Goal: Transaction & Acquisition: Download file/media

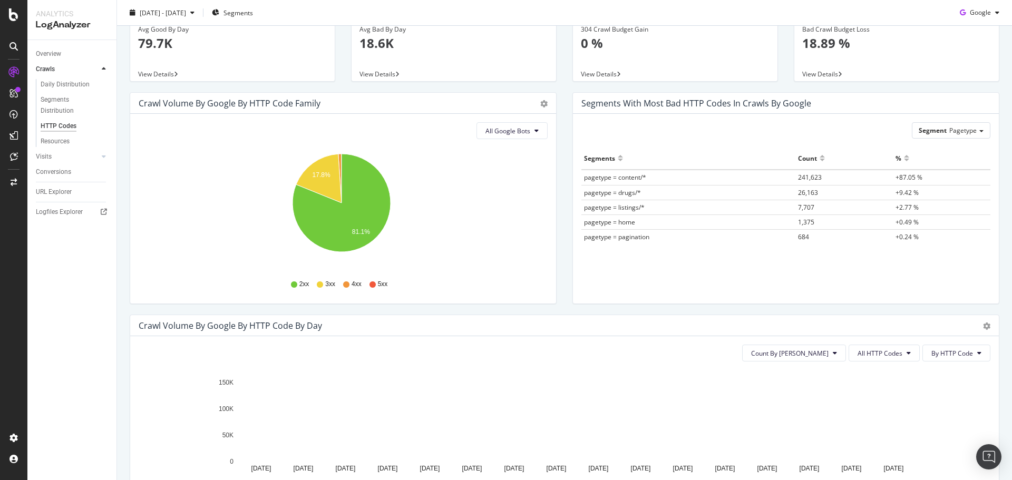
scroll to position [105, 0]
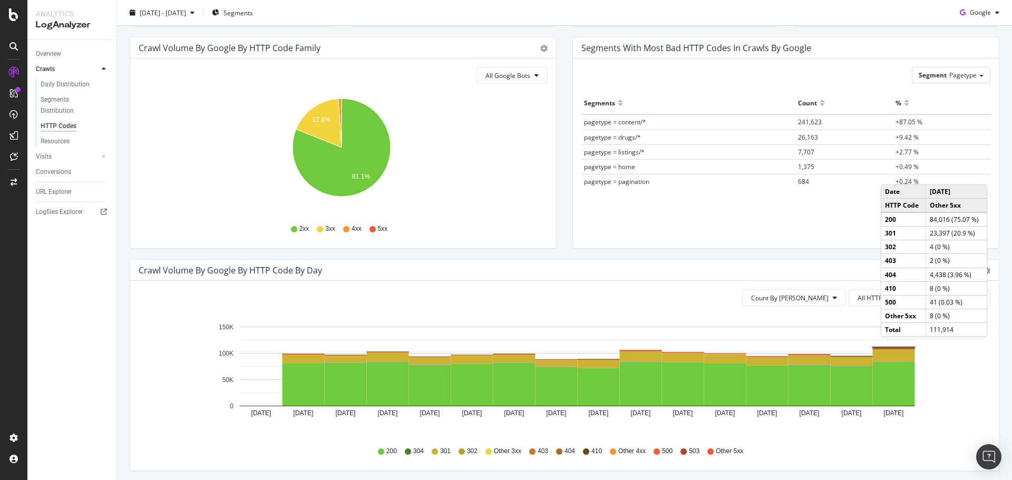
click at [892, 347] on rect "A chart." at bounding box center [894, 347] width 42 height 1
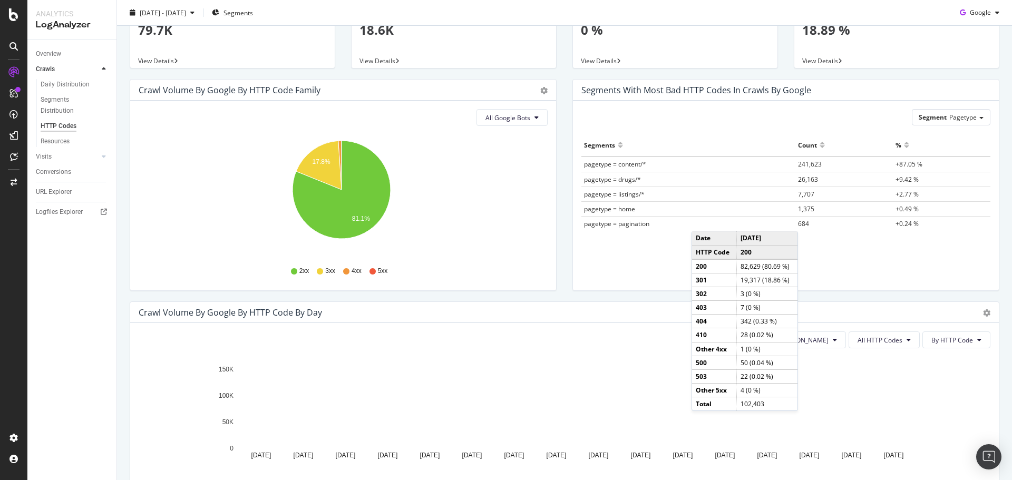
scroll to position [158, 0]
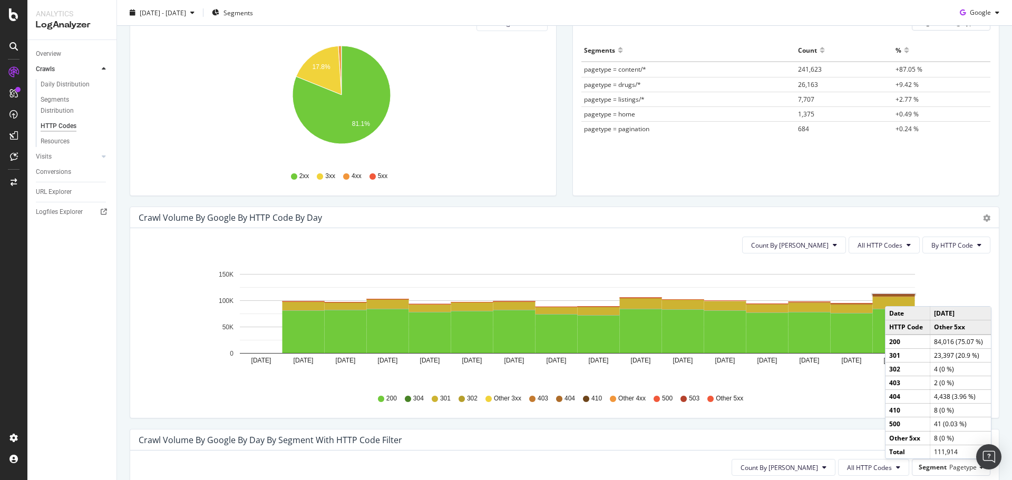
click at [896, 296] on rect "A chart." at bounding box center [894, 295] width 44 height 2
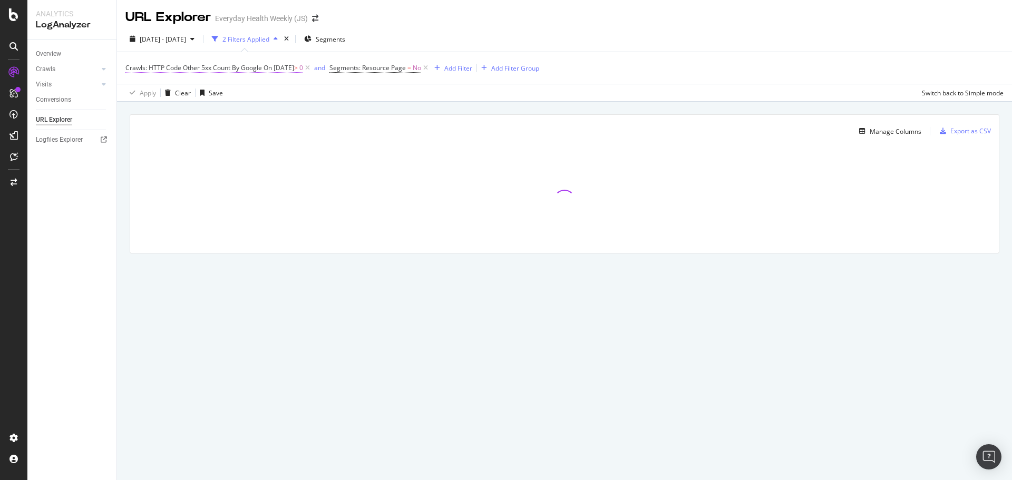
click at [248, 72] on span "Crawls: HTTP Code Other 5xx Count By Google" at bounding box center [193, 67] width 137 height 9
click at [167, 89] on div "Other 5xx" at bounding box center [195, 92] width 122 height 17
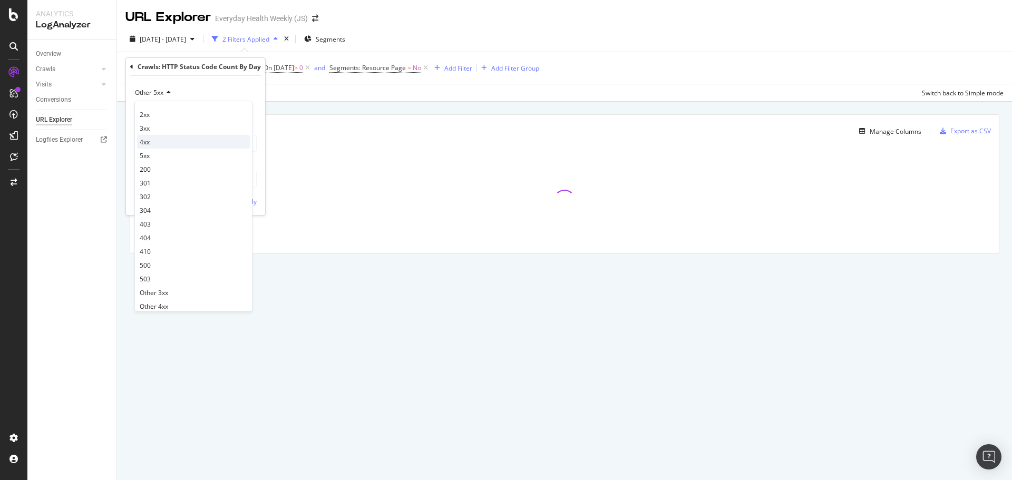
click at [167, 143] on div "4xx" at bounding box center [193, 142] width 113 height 14
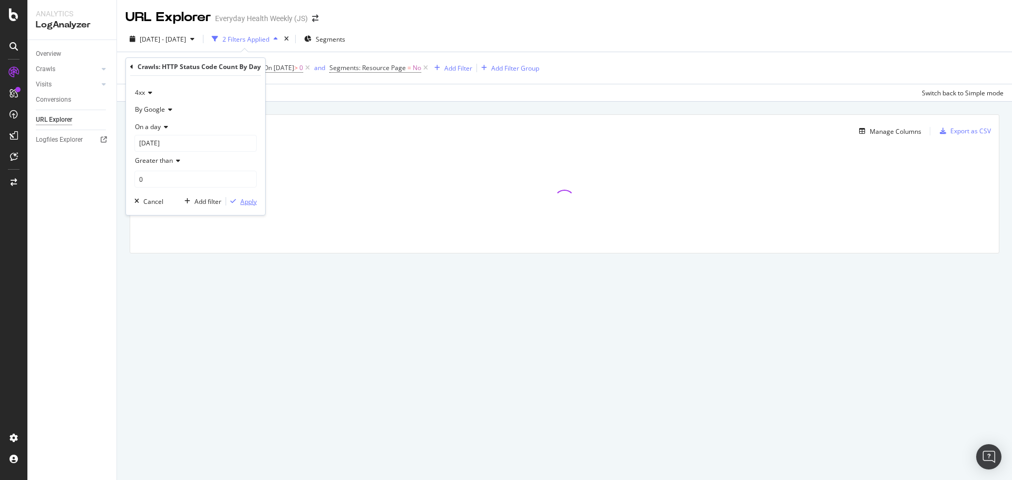
click at [247, 199] on div "Apply" at bounding box center [248, 201] width 16 height 9
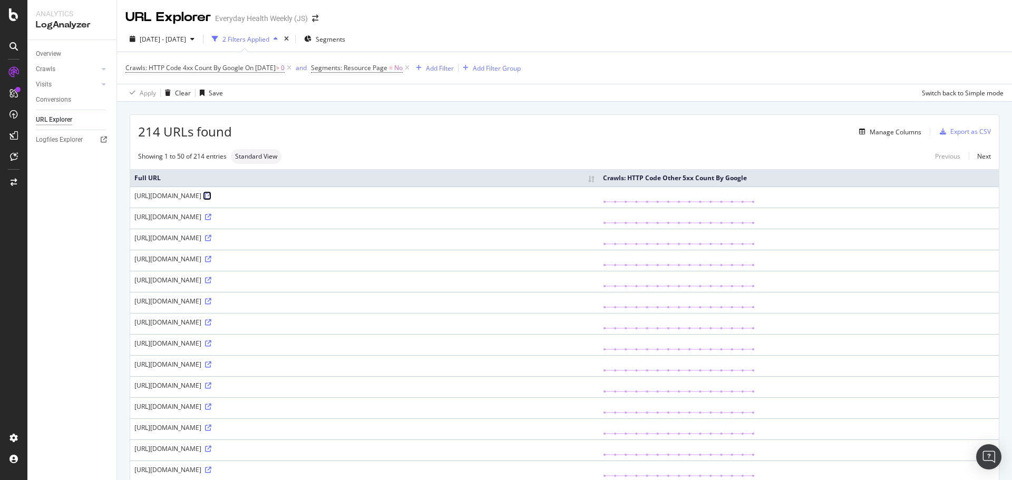
click at [211, 196] on icon at bounding box center [208, 196] width 6 height 6
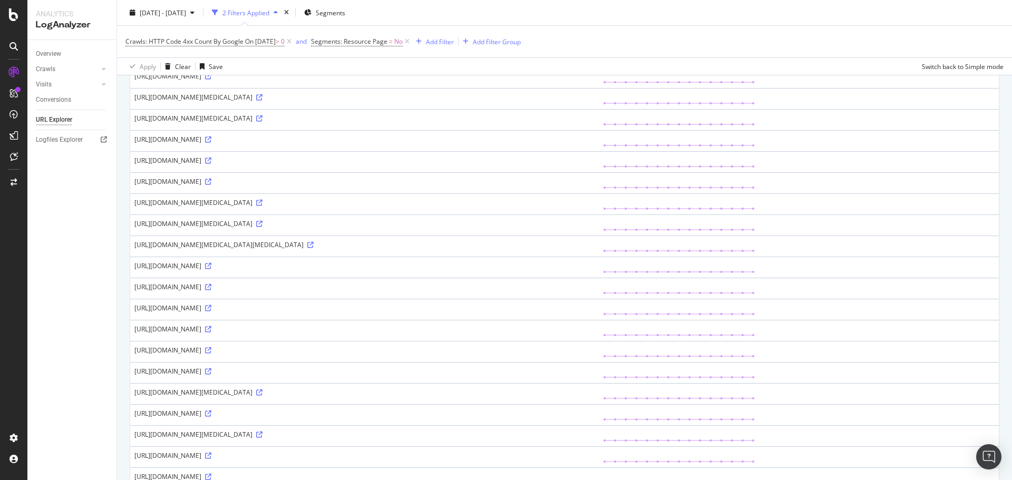
scroll to position [580, 0]
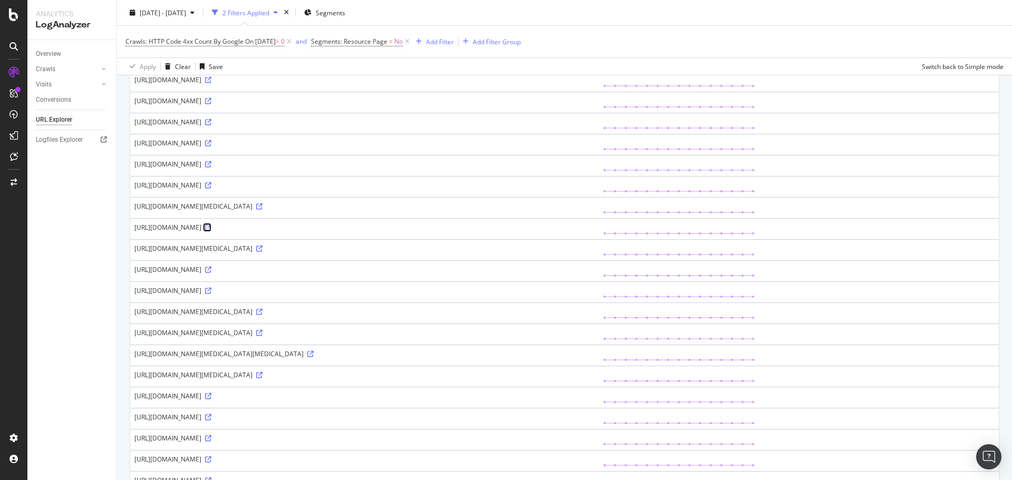
click at [211, 230] on icon at bounding box center [208, 228] width 6 height 6
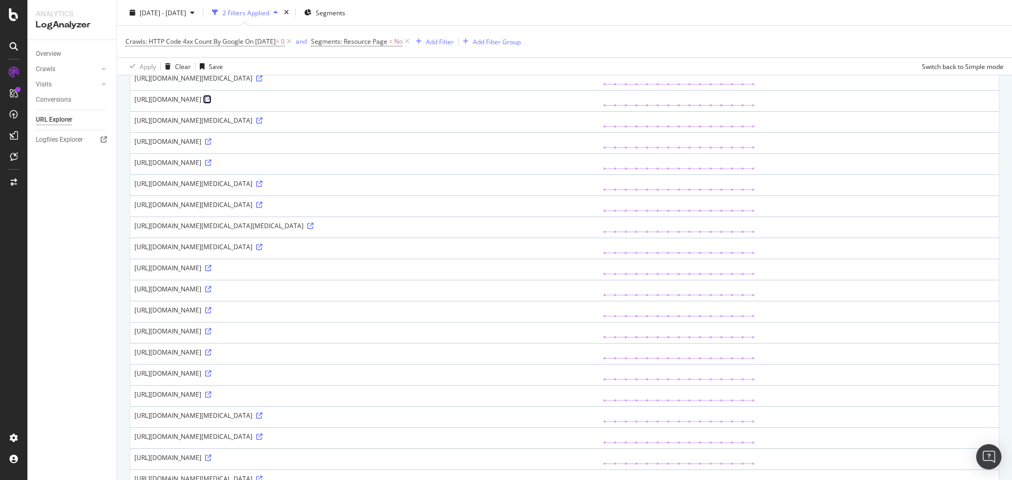
scroll to position [818, 0]
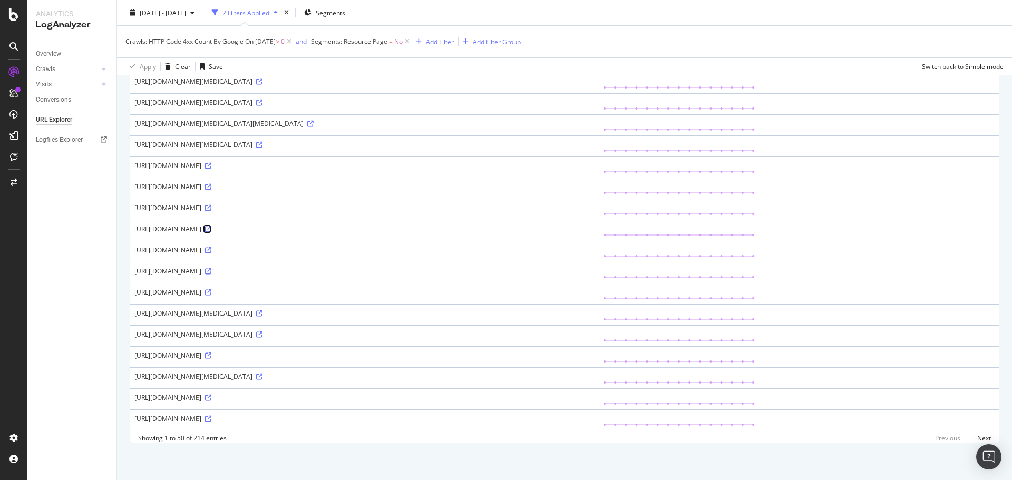
click at [211, 226] on icon at bounding box center [208, 229] width 6 height 6
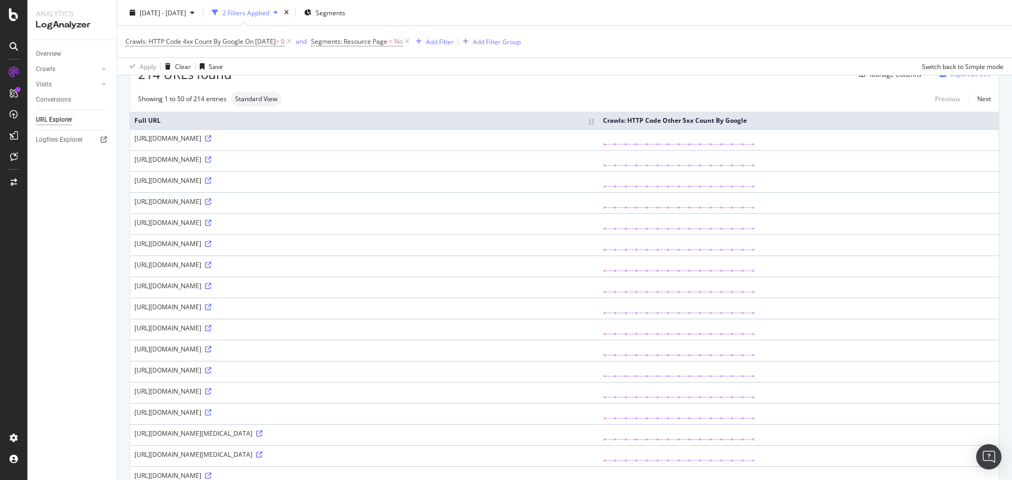
scroll to position [0, 0]
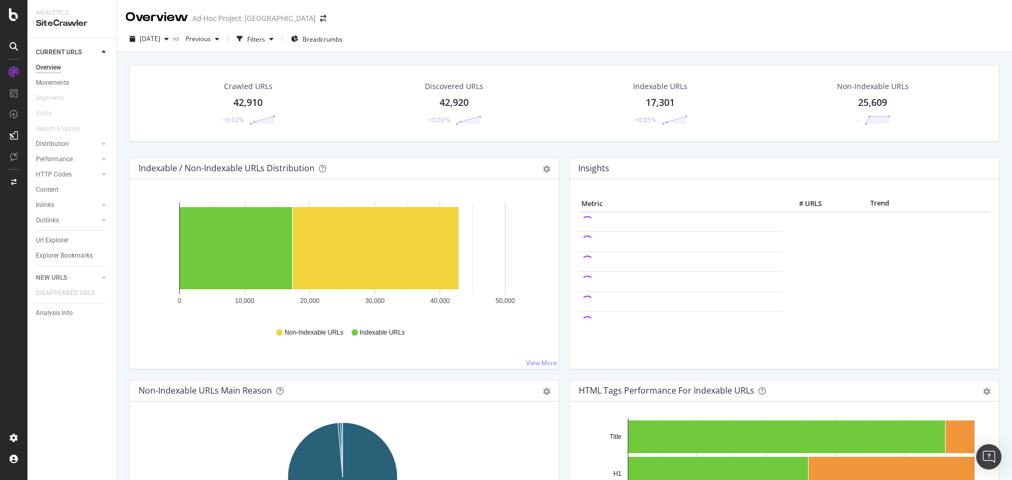
click at [652, 100] on div "17,301" at bounding box center [660, 103] width 29 height 14
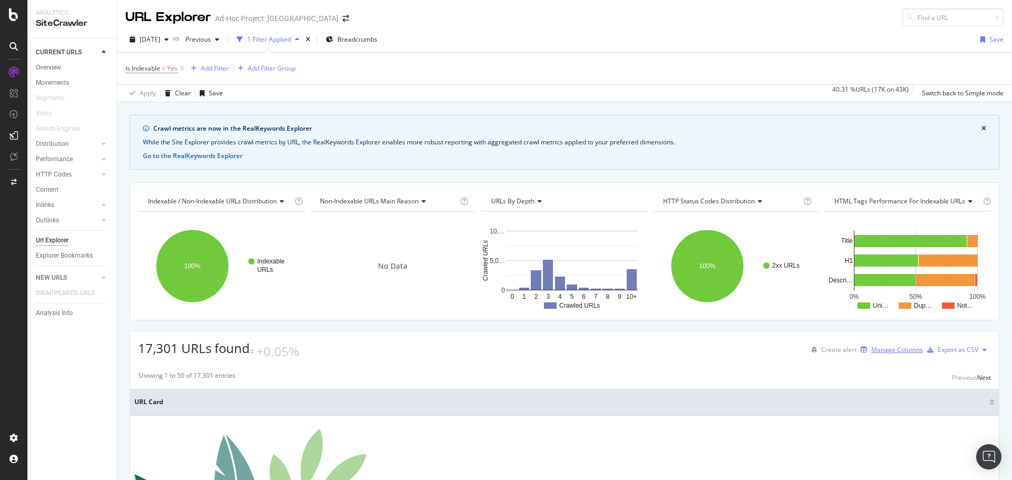
click at [871, 349] on div "Manage Columns" at bounding box center [897, 349] width 52 height 9
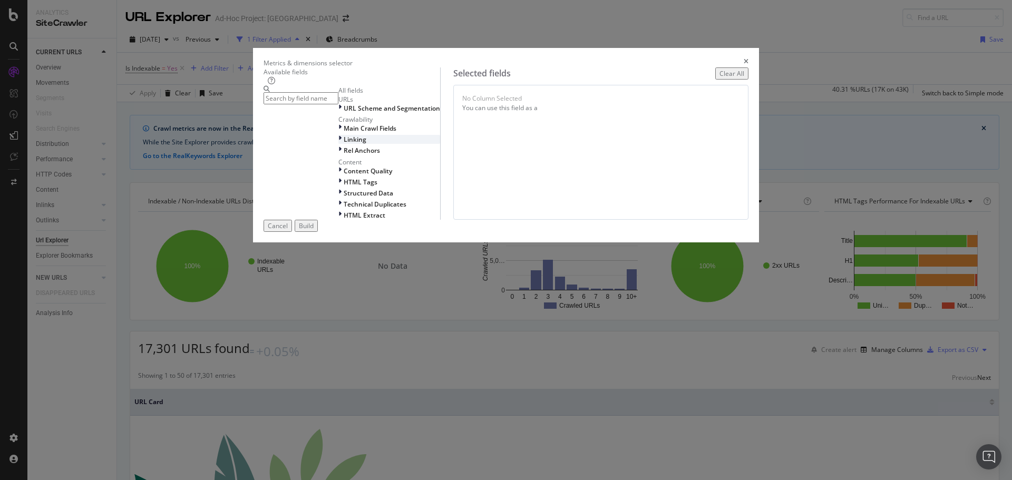
click at [338, 144] on div "Linking" at bounding box center [389, 139] width 102 height 9
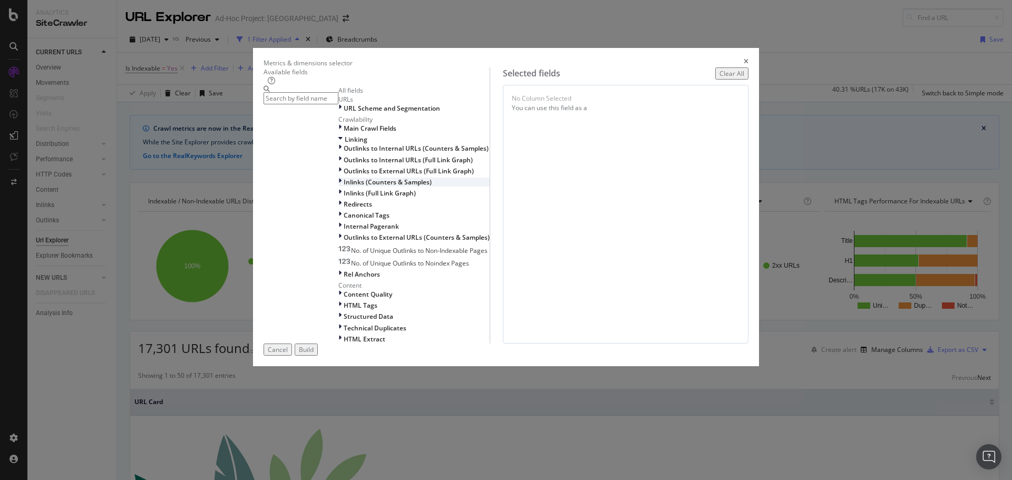
click at [344, 187] on span "Inlinks (Counters & Samples)" at bounding box center [388, 182] width 88 height 9
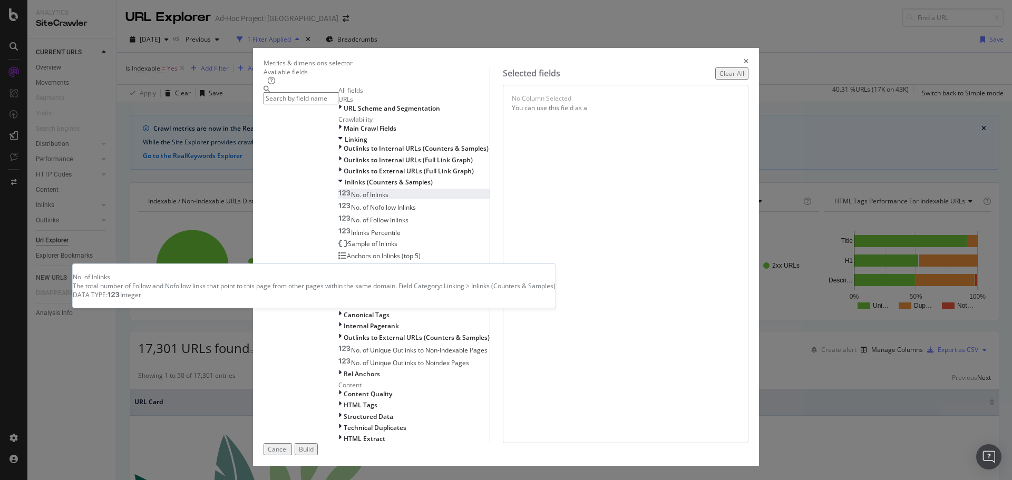
click at [351, 199] on span "No. of Inlinks" at bounding box center [369, 194] width 37 height 9
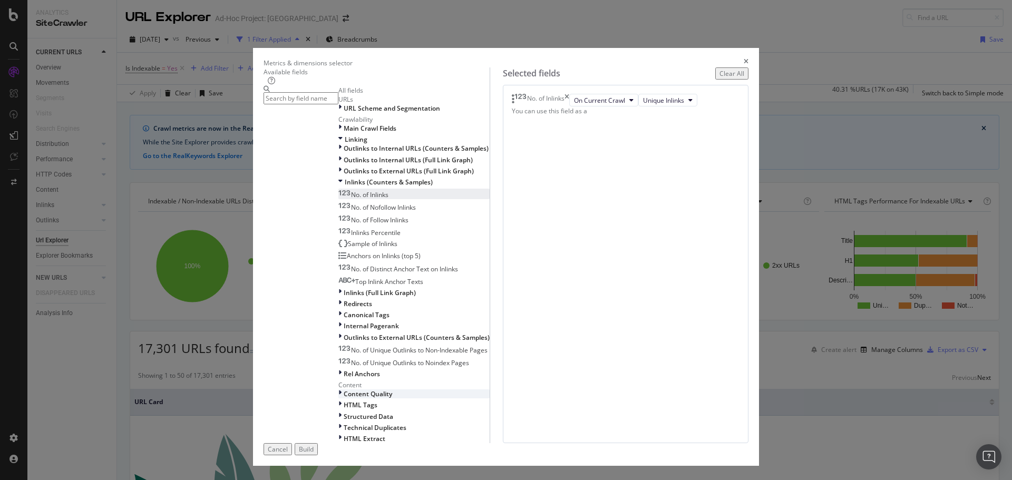
scroll to position [228, 0]
click at [346, 434] on div "HTML Extract" at bounding box center [413, 438] width 151 height 9
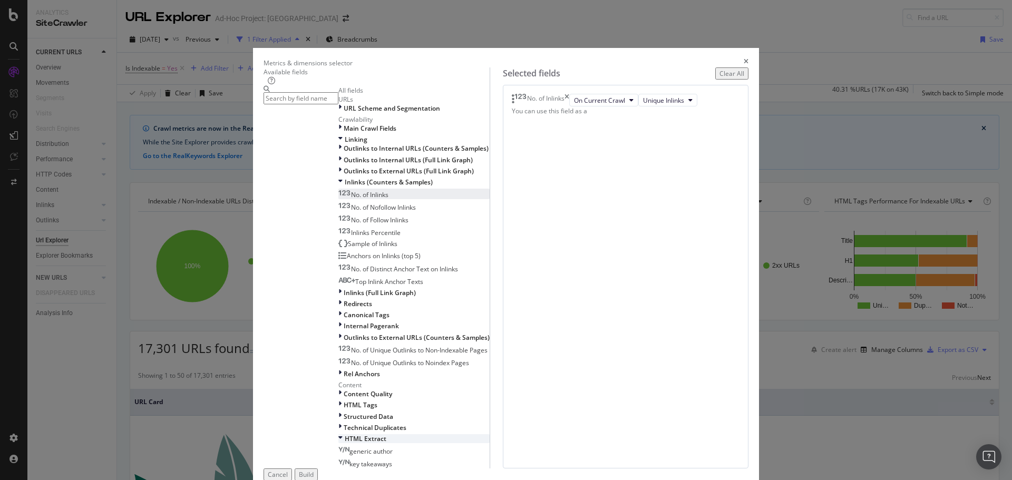
scroll to position [254, 0]
click at [356, 447] on span "generic author" at bounding box center [371, 451] width 43 height 9
click at [357, 460] on span "key takeaways" at bounding box center [371, 464] width 43 height 9
click at [344, 390] on span "Content Quality" at bounding box center [368, 394] width 49 height 9
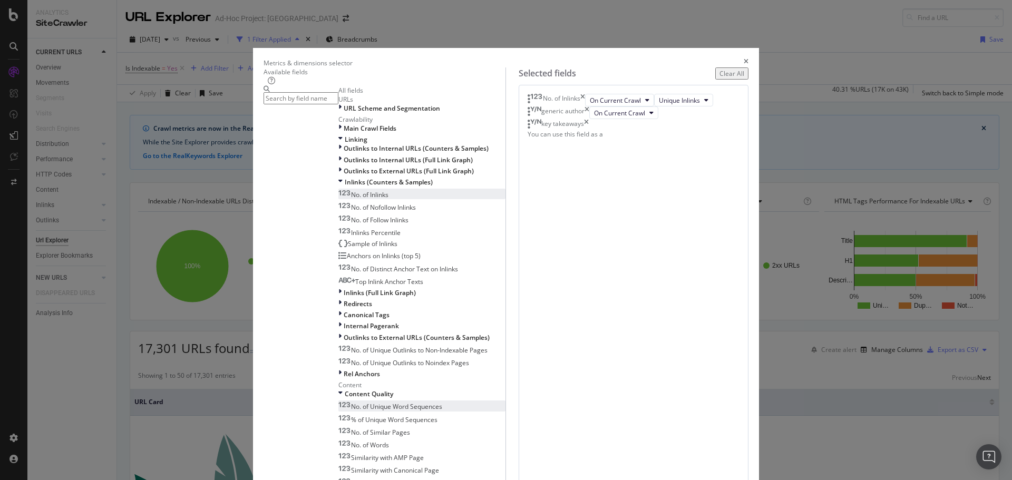
scroll to position [359, 0]
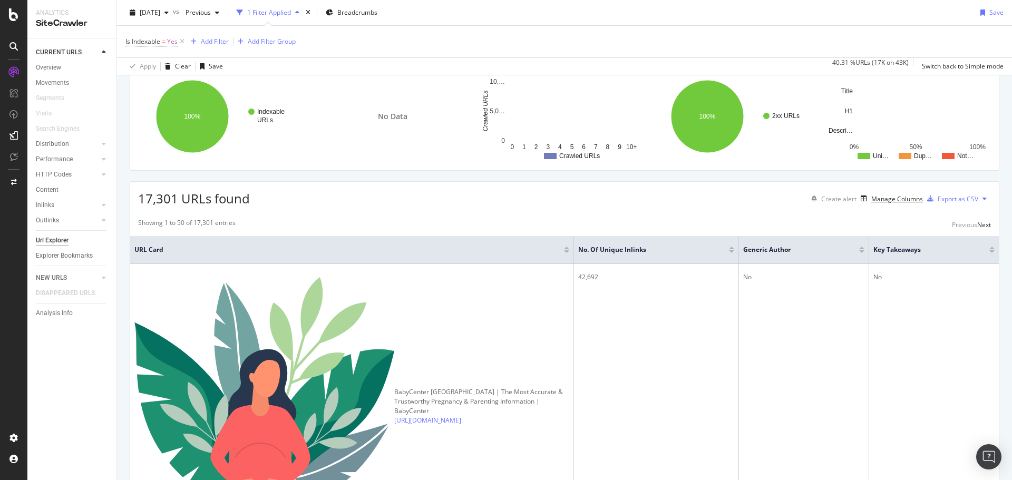
scroll to position [53, 0]
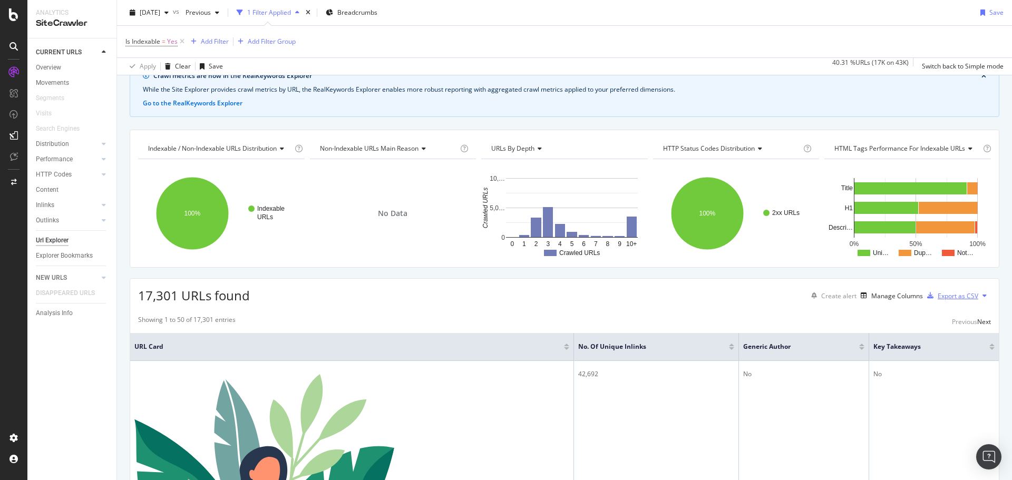
click at [946, 299] on div "Export as CSV" at bounding box center [958, 296] width 41 height 9
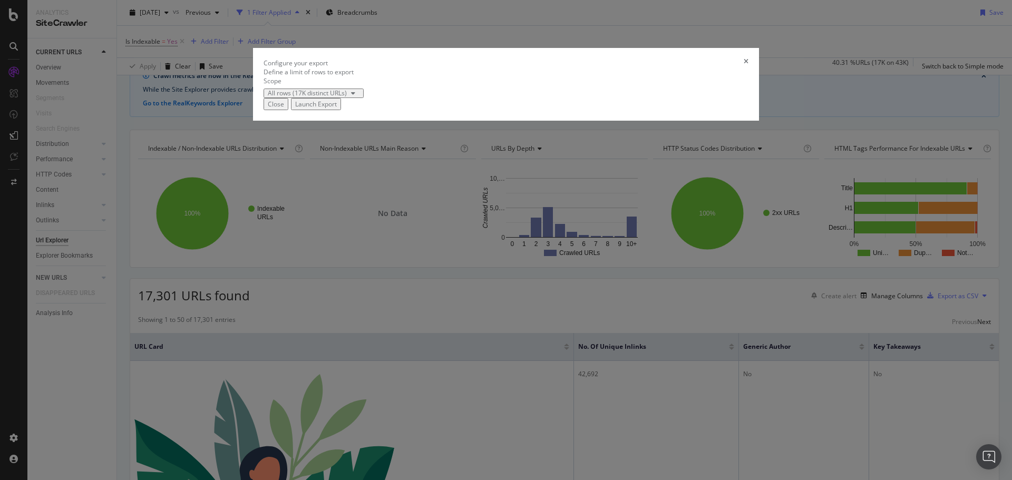
click at [337, 109] on div "Launch Export" at bounding box center [316, 104] width 42 height 9
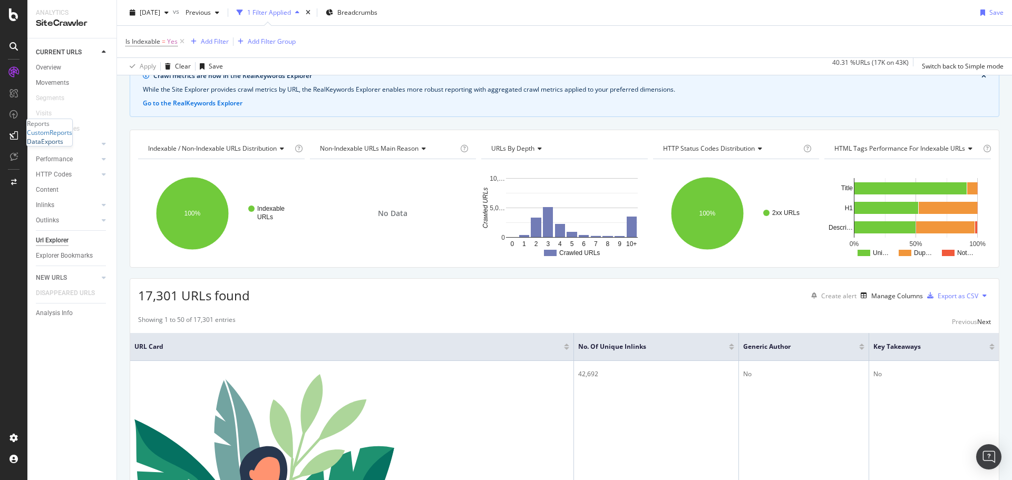
click at [63, 146] on div "DataExports" at bounding box center [45, 141] width 36 height 9
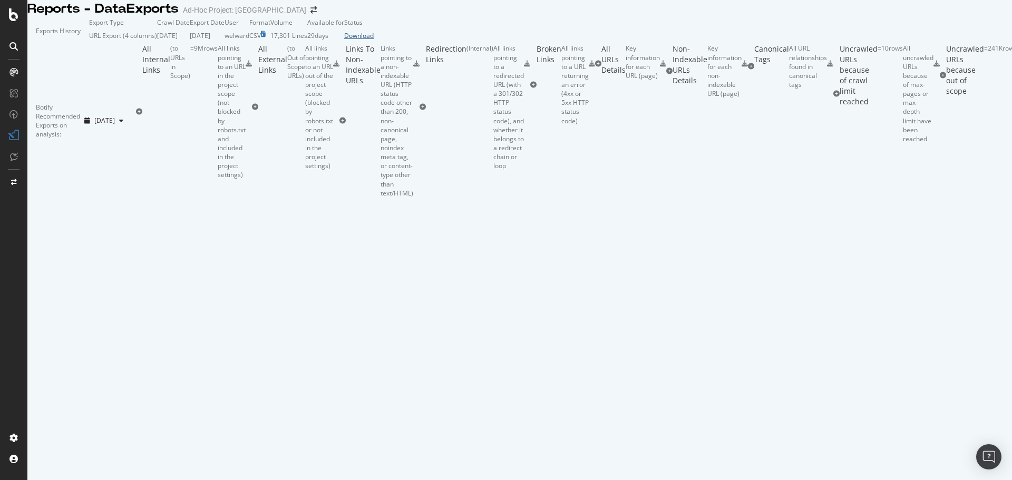
click at [374, 40] on div "Download" at bounding box center [359, 35] width 30 height 9
